Goal: Transaction & Acquisition: Book appointment/travel/reservation

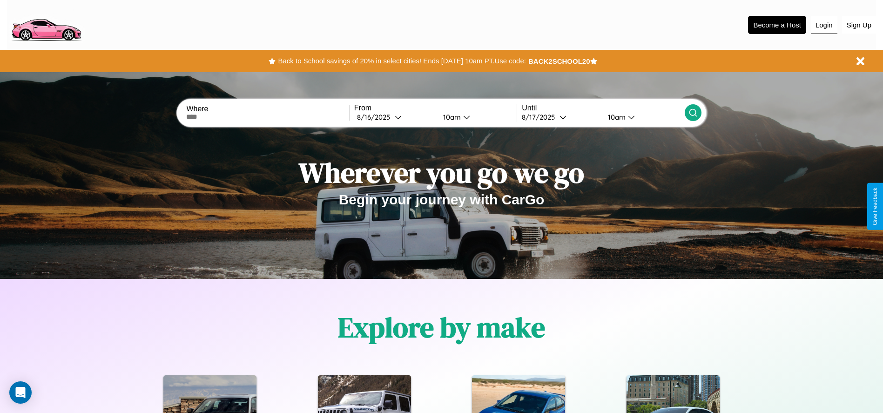
click at [824, 25] on button "Login" at bounding box center [824, 25] width 27 height 18
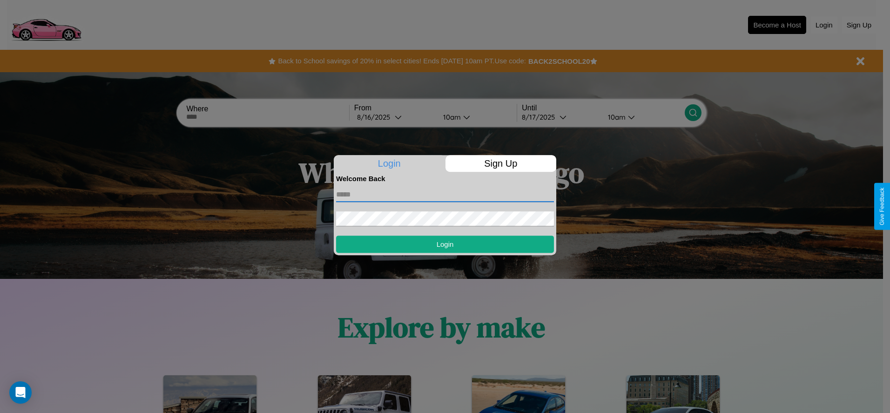
click at [445, 194] on input "text" at bounding box center [445, 194] width 218 height 15
type input "**********"
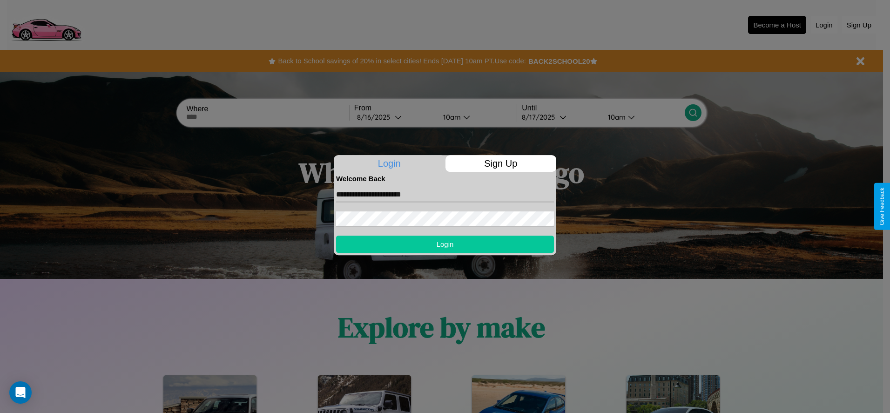
click at [445, 244] on button "Login" at bounding box center [445, 244] width 218 height 17
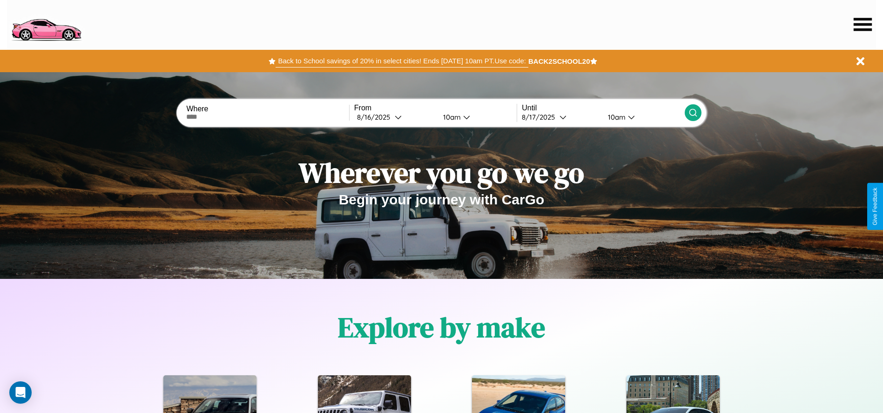
click at [402, 61] on button "Back to School savings of 20% in select cities! Ends [DATE] 10am PT. Use code:" at bounding box center [402, 60] width 252 height 13
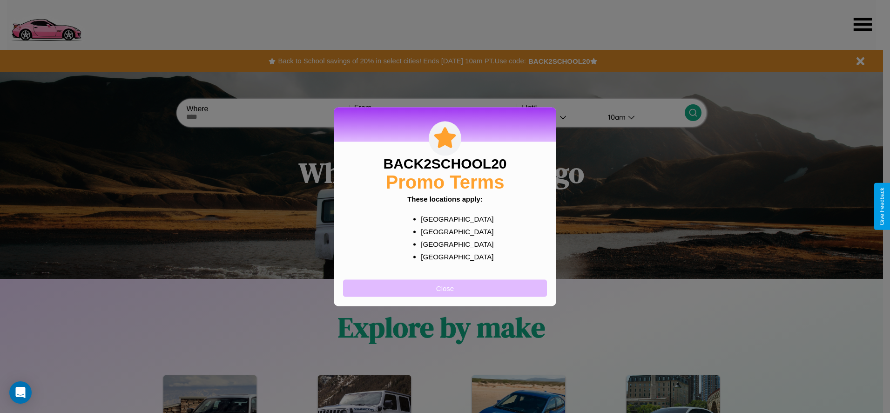
click at [445, 288] on button "Close" at bounding box center [445, 287] width 204 height 17
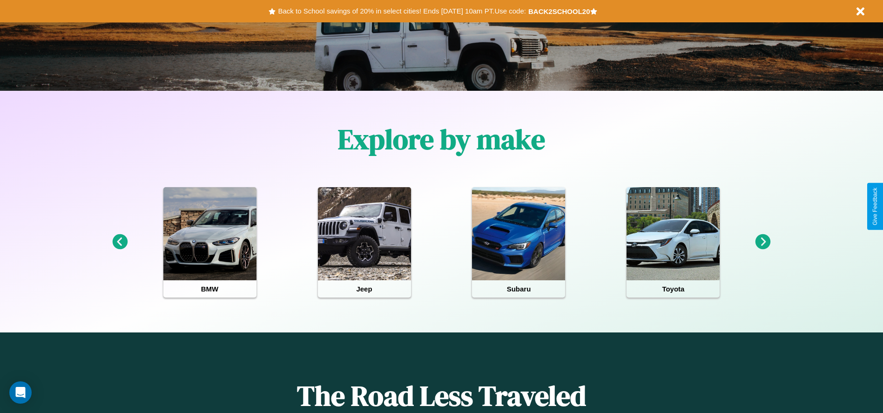
scroll to position [193, 0]
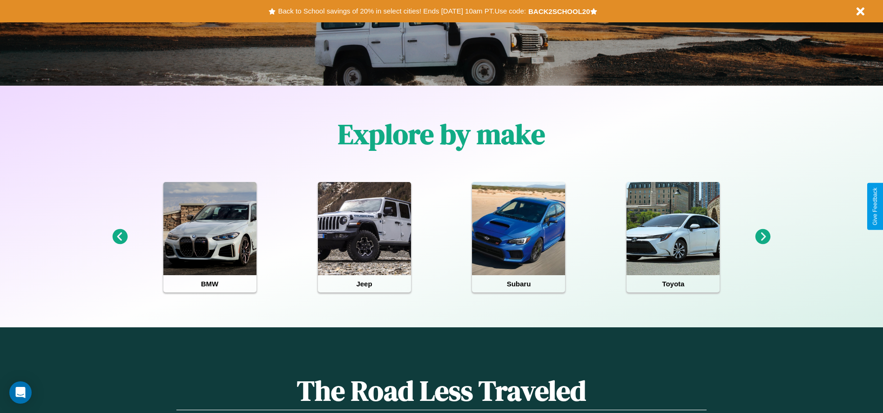
click at [763, 237] on icon at bounding box center [763, 236] width 15 height 15
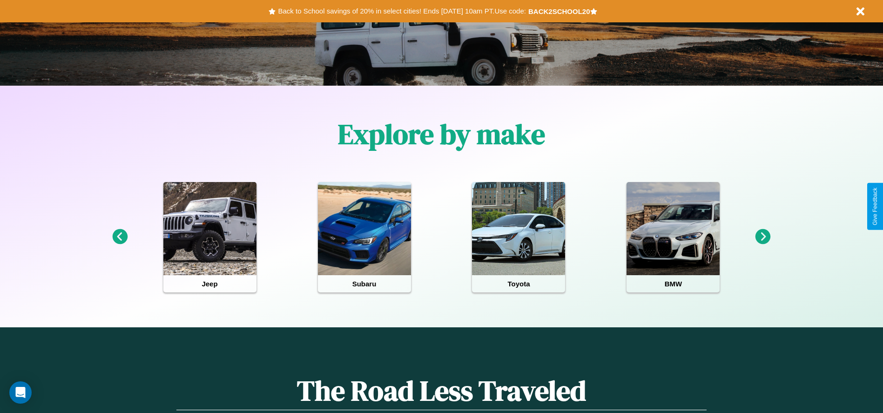
click at [120, 237] on icon at bounding box center [119, 236] width 15 height 15
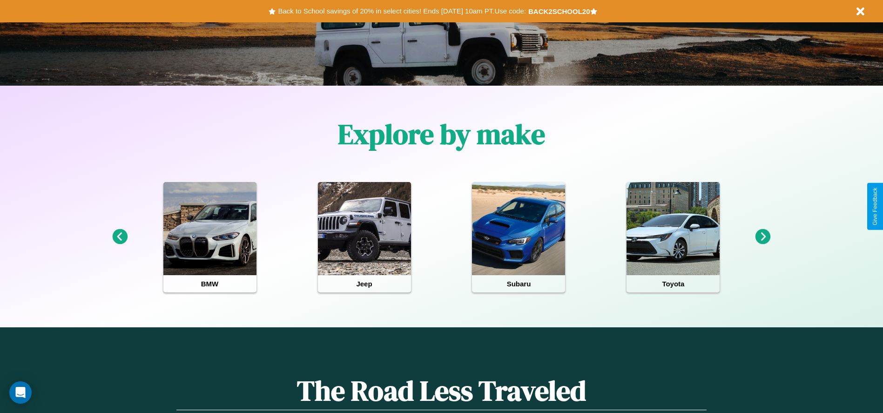
click at [120, 237] on icon at bounding box center [119, 236] width 15 height 15
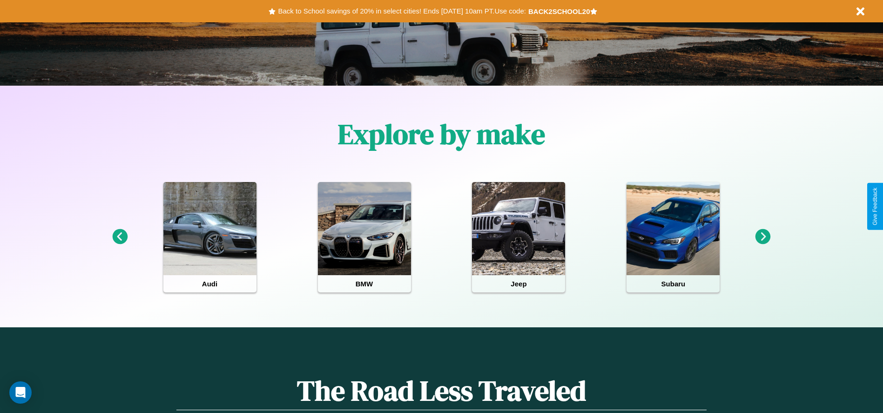
click at [763, 237] on icon at bounding box center [763, 236] width 15 height 15
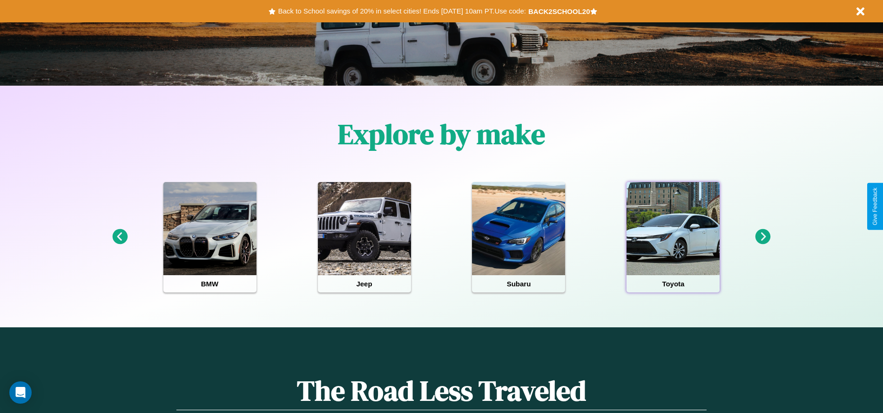
click at [673, 237] on div at bounding box center [673, 228] width 93 height 93
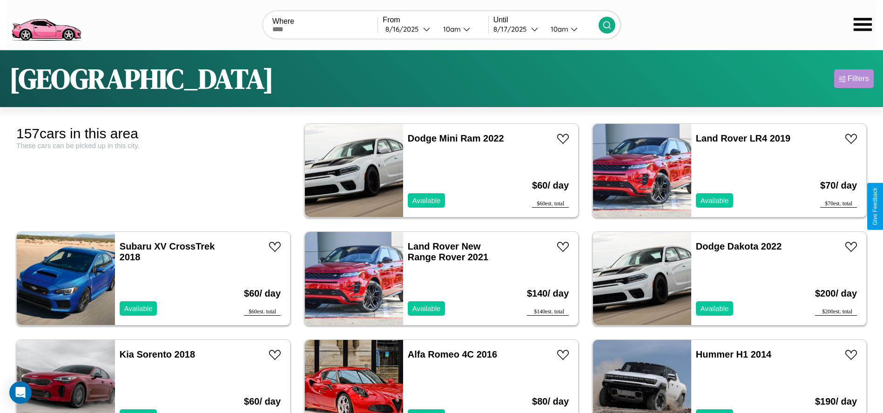
click at [854, 79] on div "Filters" at bounding box center [858, 78] width 21 height 9
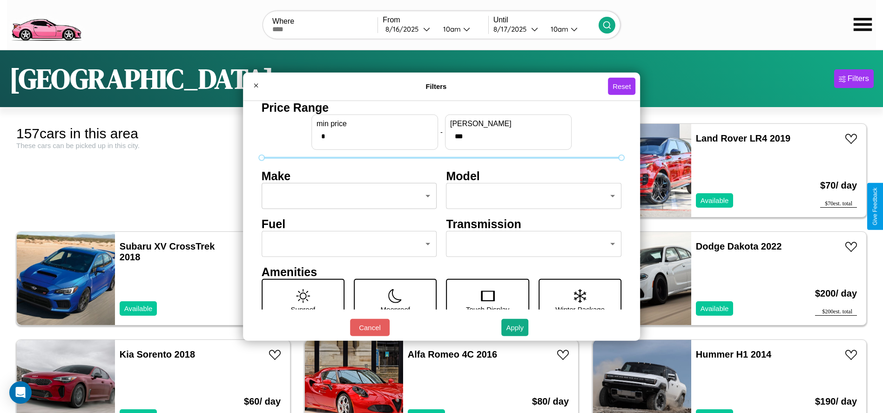
click at [346, 196] on body "CarGo Where From [DATE] 10am Until [DATE] 10am [GEOGRAPHIC_DATA] Filters 157 ca…" at bounding box center [441, 235] width 883 height 471
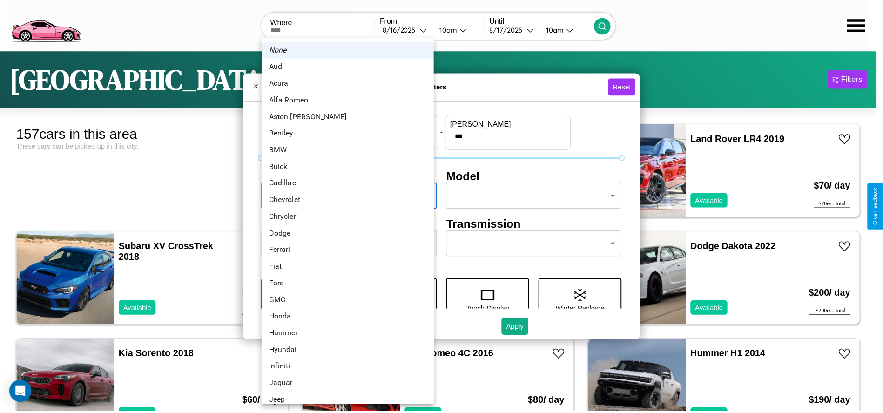
scroll to position [29, 0]
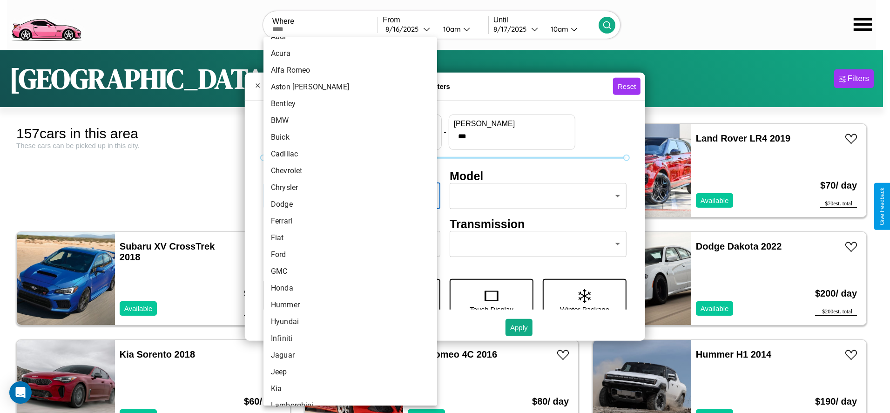
click at [347, 221] on li "Ferrari" at bounding box center [351, 221] width 174 height 17
type input "*******"
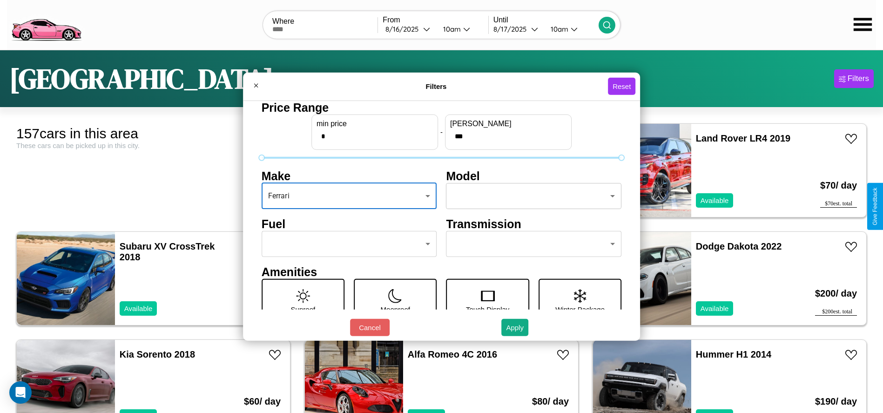
scroll to position [129, 0]
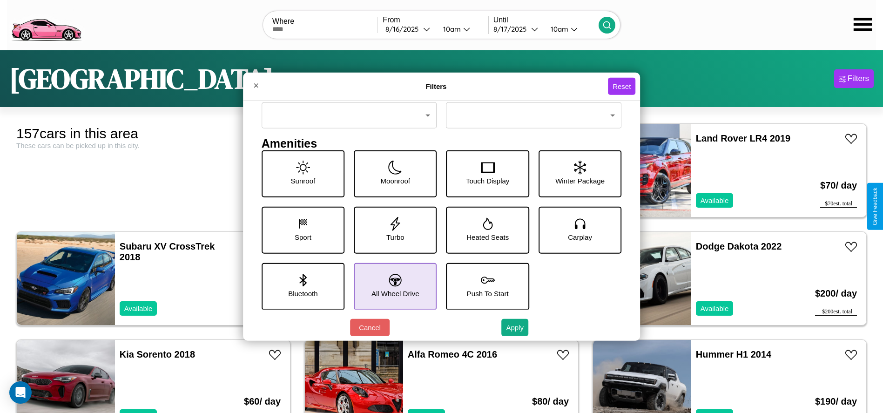
click at [392, 286] on icon at bounding box center [395, 280] width 13 height 13
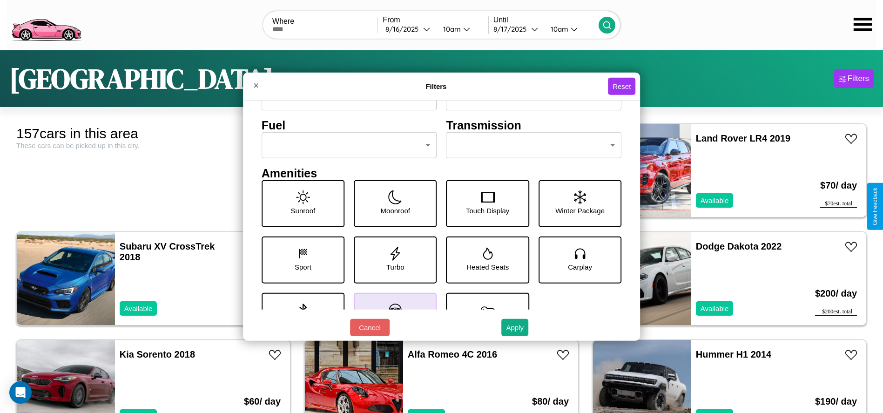
scroll to position [97, 0]
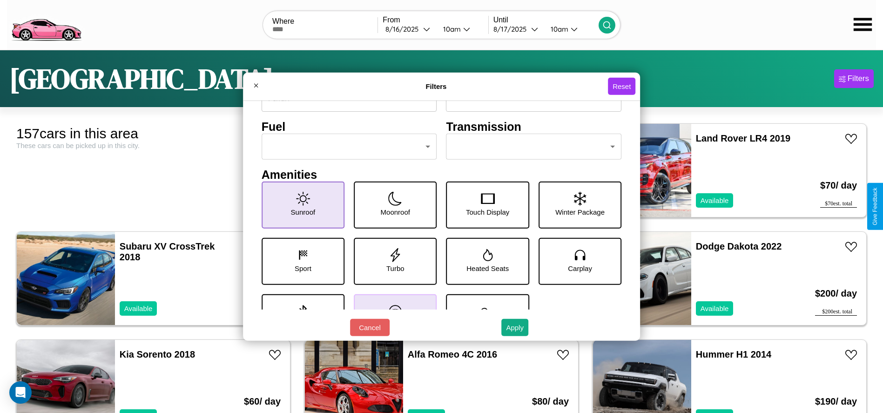
click at [301, 205] on icon at bounding box center [303, 198] width 14 height 14
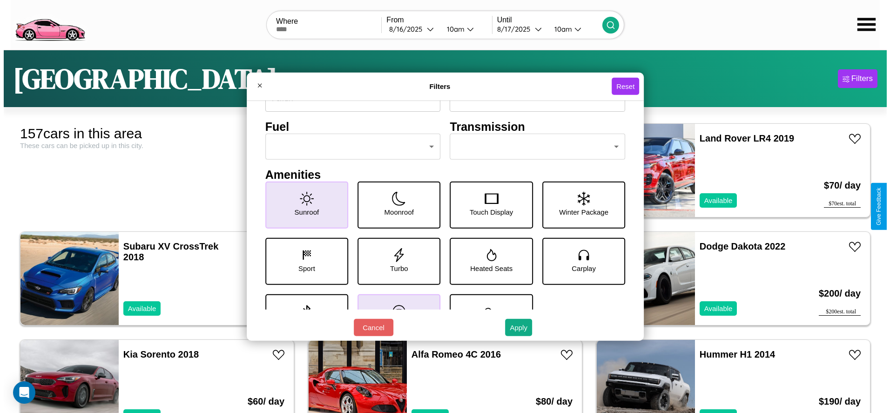
scroll to position [129, 0]
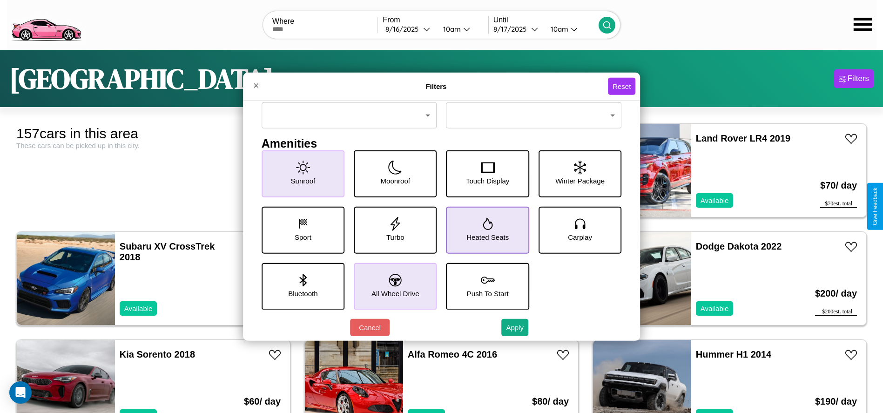
click at [484, 230] on icon at bounding box center [488, 223] width 10 height 12
click at [515, 327] on button "Apply" at bounding box center [514, 327] width 27 height 17
